Goal: Task Accomplishment & Management: Use online tool/utility

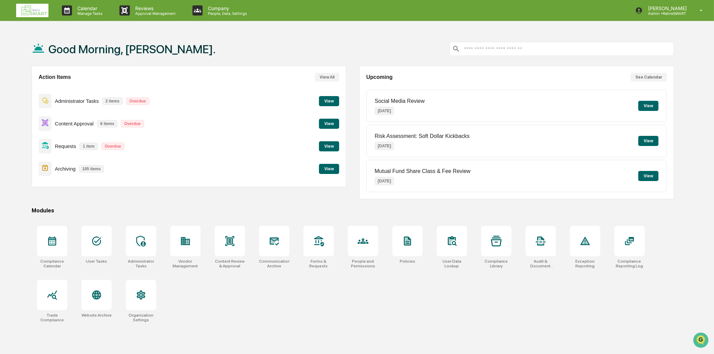
click at [324, 122] on button "View" at bounding box center [329, 124] width 20 height 10
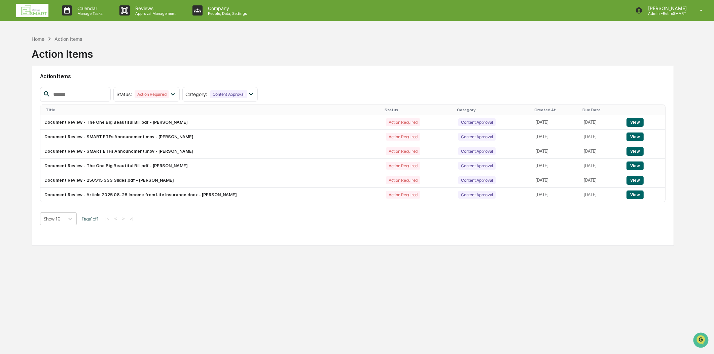
click at [642, 193] on button "View" at bounding box center [635, 194] width 17 height 9
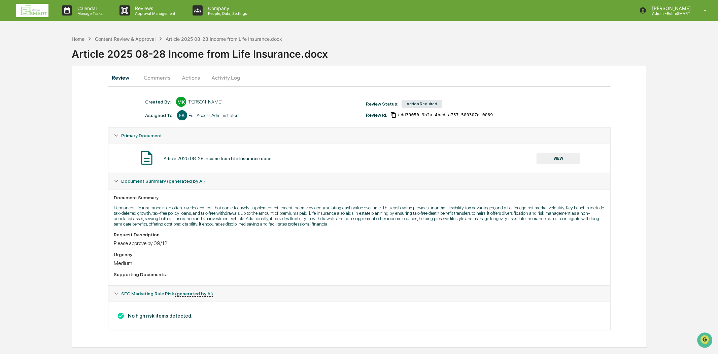
click at [162, 76] on button "Comments" at bounding box center [156, 77] width 37 height 16
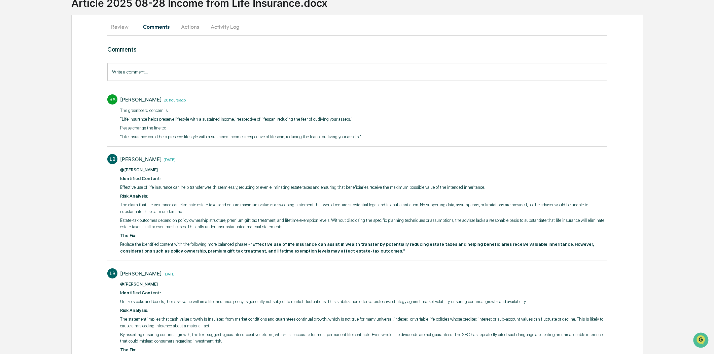
scroll to position [37, 0]
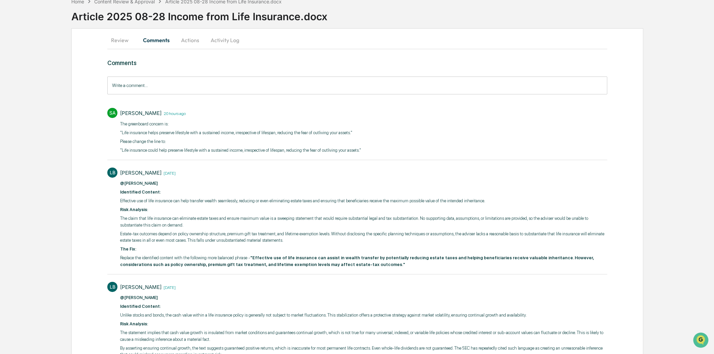
click at [119, 41] on button "Review" at bounding box center [122, 40] width 30 height 16
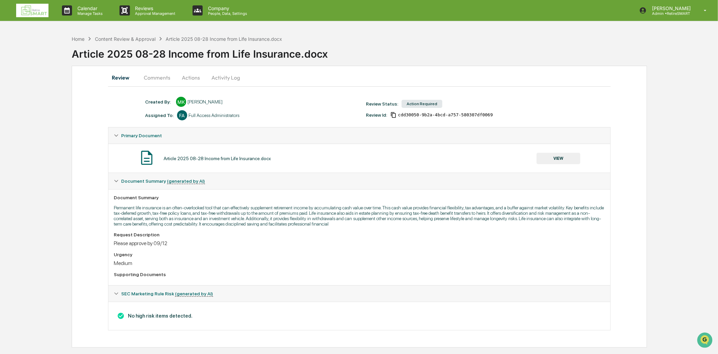
click at [26, 4] on img at bounding box center [32, 10] width 32 height 13
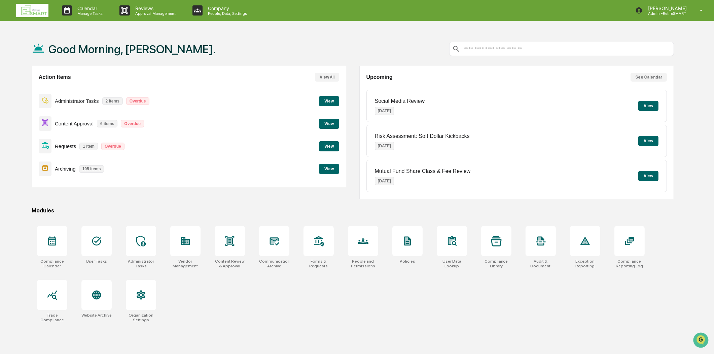
click at [331, 124] on button "View" at bounding box center [329, 124] width 20 height 10
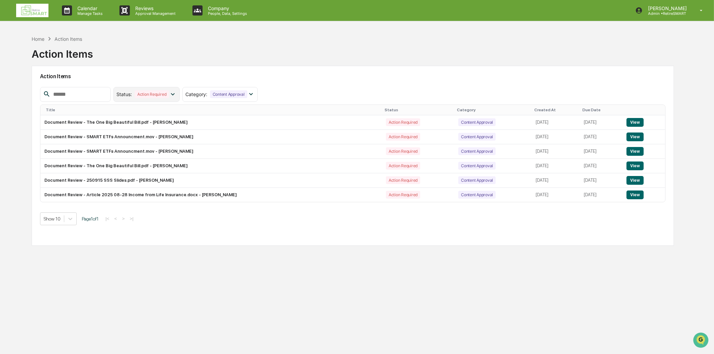
click at [176, 96] on icon at bounding box center [172, 93] width 7 height 7
click at [175, 94] on icon at bounding box center [173, 94] width 4 height 2
click at [255, 95] on icon at bounding box center [250, 93] width 7 height 7
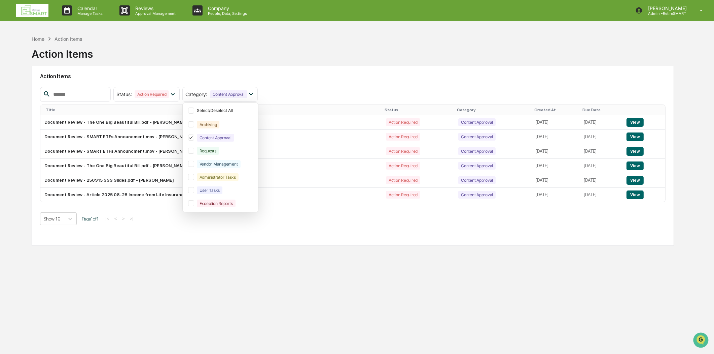
click at [312, 41] on div "Home Action Items Action Items" at bounding box center [353, 49] width 643 height 34
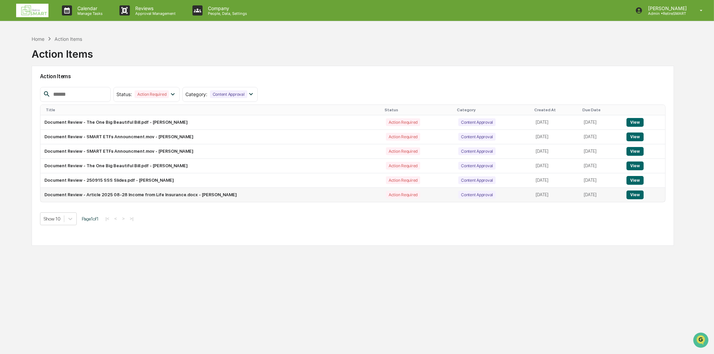
click at [235, 197] on td "Document Review - Article 2025 08-28 Income from Life Insurance.docx - [PERSON_…" at bounding box center [211, 195] width 342 height 14
click at [640, 196] on button "View" at bounding box center [635, 194] width 17 height 9
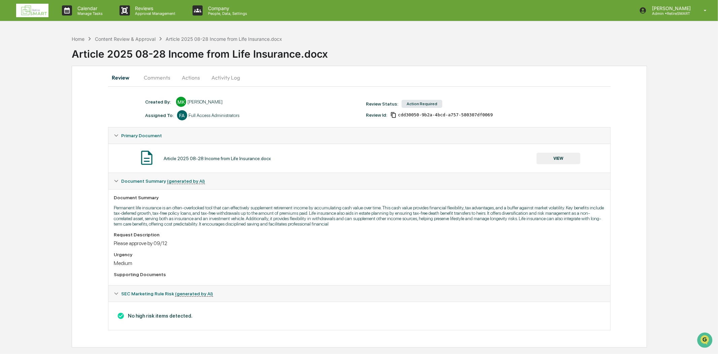
click at [191, 79] on button "Actions" at bounding box center [191, 77] width 30 height 16
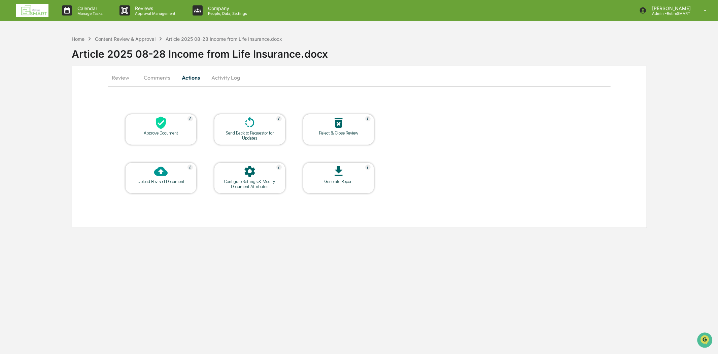
click at [124, 79] on button "Review" at bounding box center [123, 77] width 30 height 16
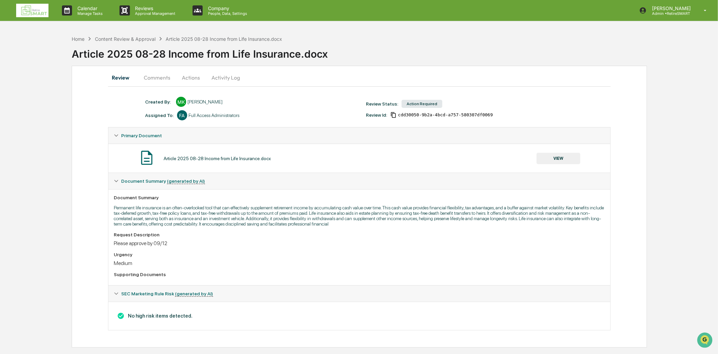
click at [164, 76] on button "Comments" at bounding box center [156, 77] width 37 height 16
